Goal: Information Seeking & Learning: Learn about a topic

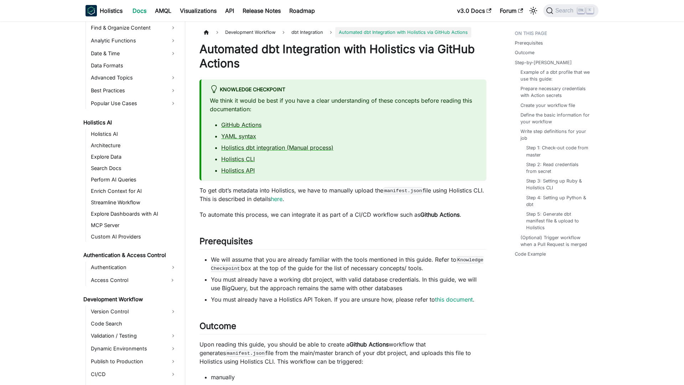
scroll to position [439, 0]
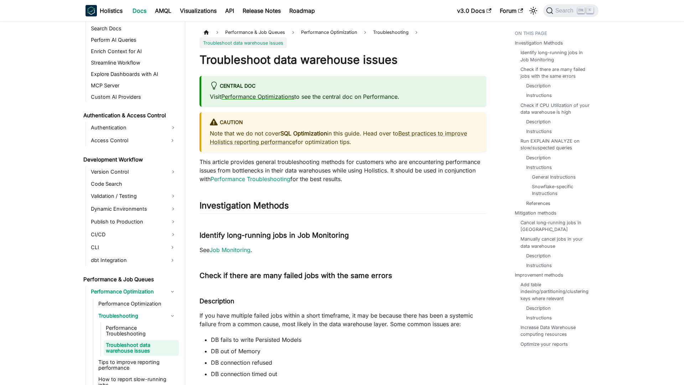
scroll to position [455, 0]
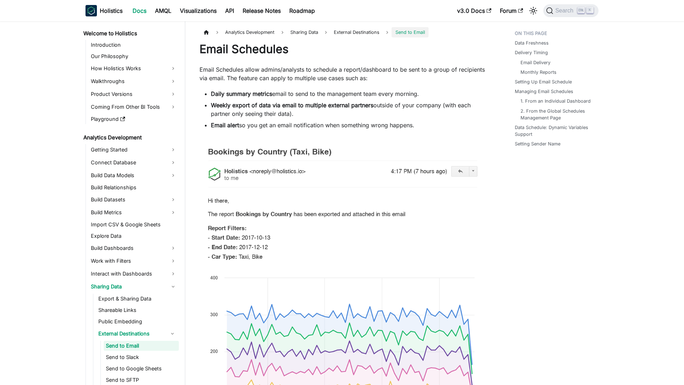
scroll to position [38, 0]
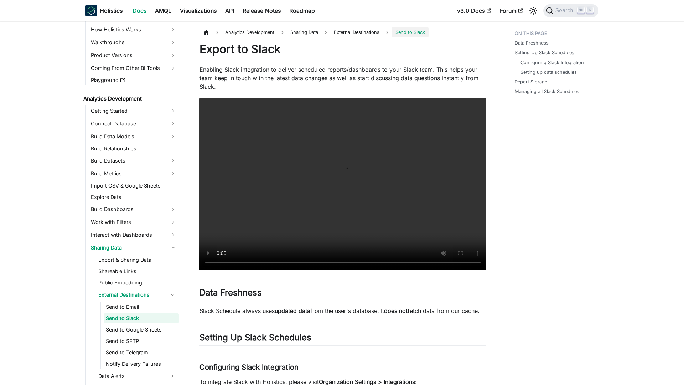
scroll to position [50, 0]
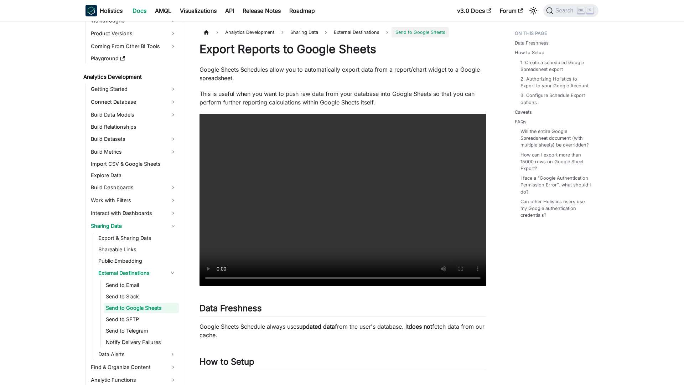
scroll to position [61, 0]
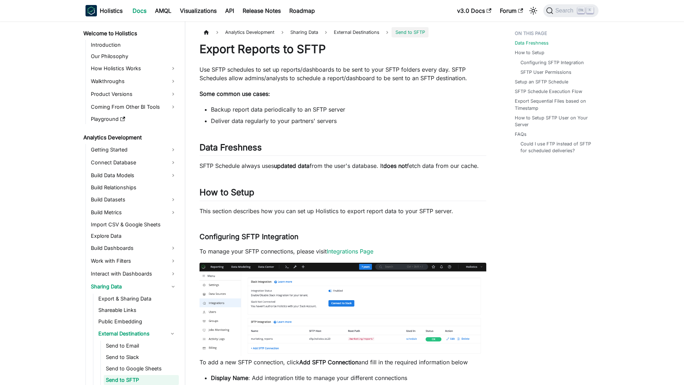
scroll to position [73, 0]
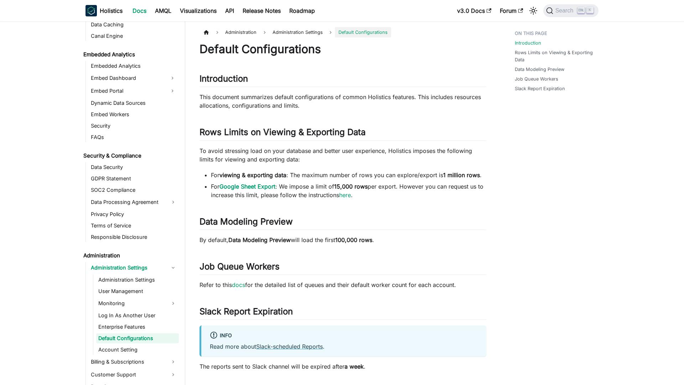
scroll to position [758, 0]
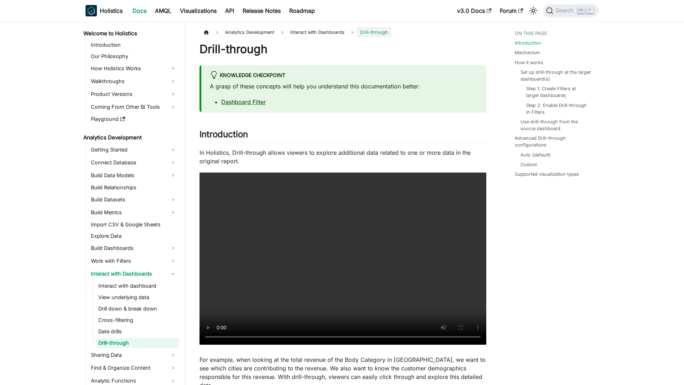
scroll to position [36, 0]
